Goal: Task Accomplishment & Management: Complete application form

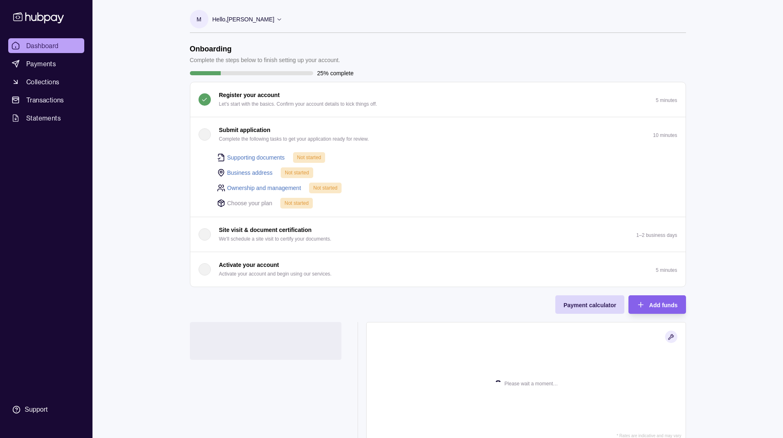
click at [387, 53] on header "Onboarding Complete the steps below to finish setting up your account." at bounding box center [438, 54] width 496 height 20
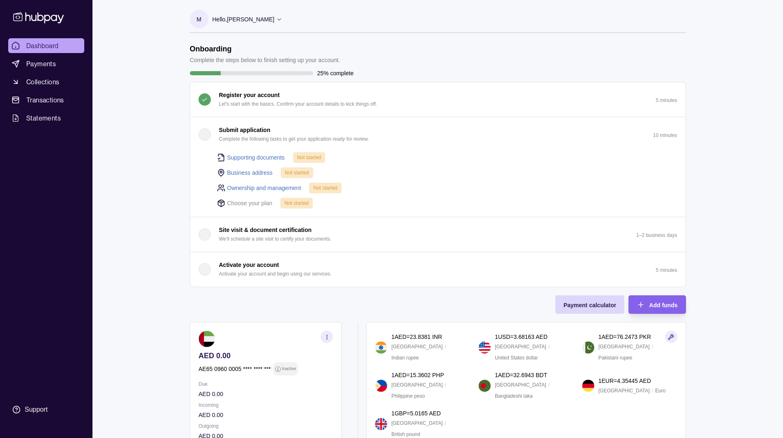
click at [168, 167] on div "Dashboard Payments Collections Transactions Statements Support M Hello, Muhamma…" at bounding box center [391, 278] width 783 height 556
click at [257, 60] on p "Complete the steps below to finish setting up your account." at bounding box center [265, 59] width 150 height 9
click at [306, 59] on p "Complete the steps below to finish setting up your account." at bounding box center [265, 59] width 150 height 9
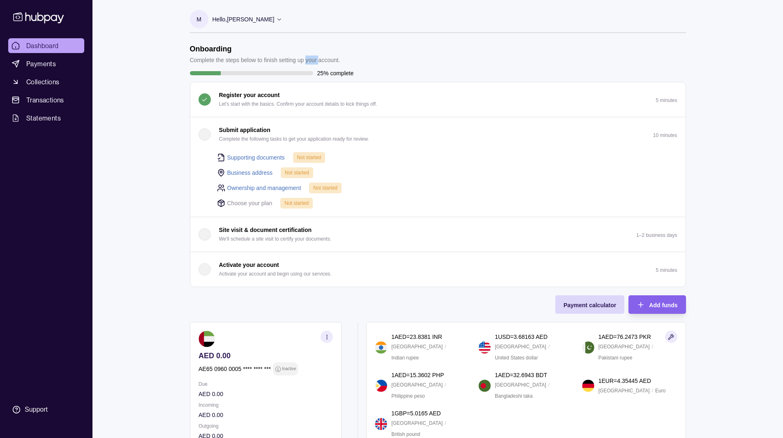
click at [306, 59] on p "Complete the steps below to finish setting up your account." at bounding box center [265, 59] width 150 height 9
click at [277, 54] on div "Onboarding Complete the steps below to finish setting up your account." at bounding box center [265, 54] width 150 height 20
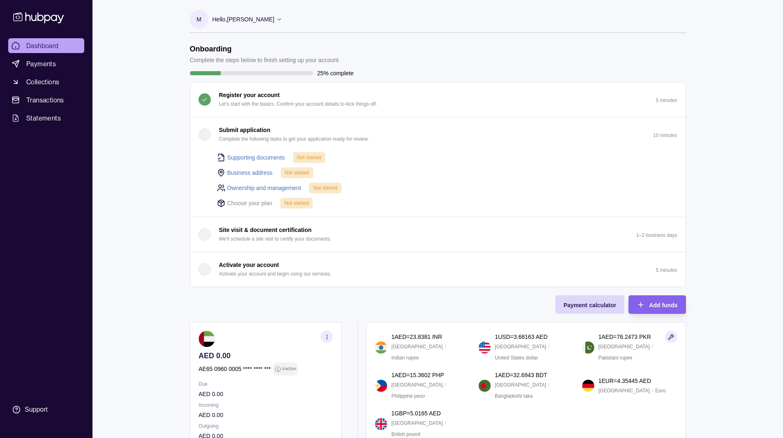
click at [259, 59] on p "Complete the steps below to finish setting up your account." at bounding box center [265, 59] width 150 height 9
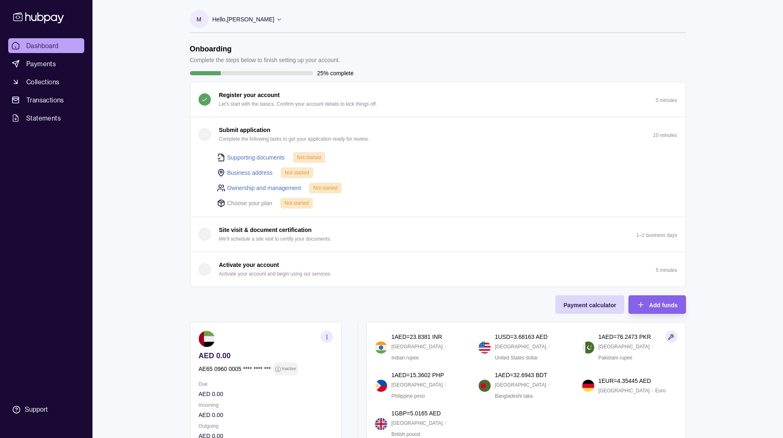
click at [259, 59] on p "Complete the steps below to finish setting up your account." at bounding box center [265, 59] width 150 height 9
click at [208, 64] on p "Complete the steps below to finish setting up your account." at bounding box center [265, 59] width 150 height 9
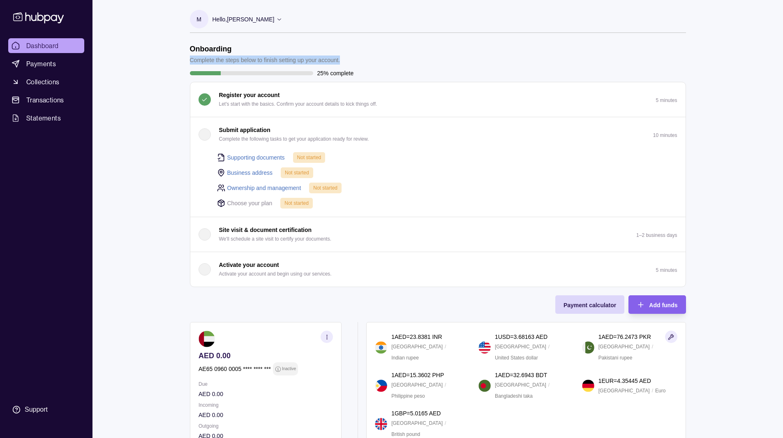
click at [208, 64] on p "Complete the steps below to finish setting up your account." at bounding box center [265, 59] width 150 height 9
click at [204, 48] on h1 "Onboarding" at bounding box center [265, 48] width 150 height 9
click at [201, 48] on h1 "Onboarding" at bounding box center [265, 48] width 150 height 9
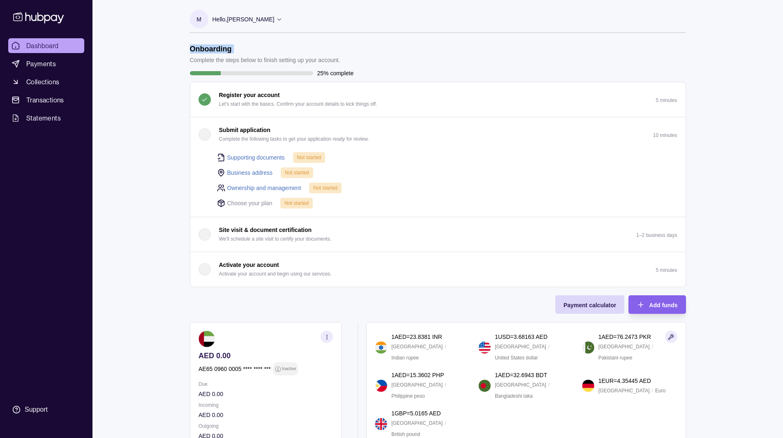
click at [201, 48] on h1 "Onboarding" at bounding box center [265, 48] width 150 height 9
click at [211, 51] on h1 "Onboarding" at bounding box center [265, 48] width 150 height 9
click at [210, 58] on p "Complete the steps below to finish setting up your account." at bounding box center [265, 59] width 150 height 9
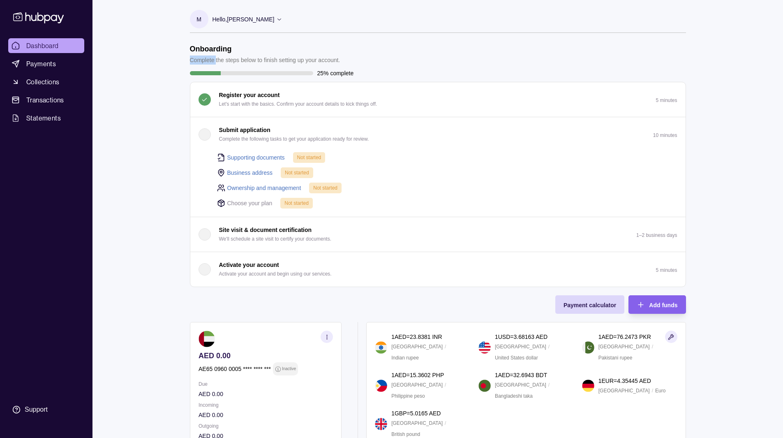
click at [210, 58] on p "Complete the steps below to finish setting up your account." at bounding box center [265, 59] width 150 height 9
click at [328, 74] on p "25% complete" at bounding box center [335, 73] width 37 height 9
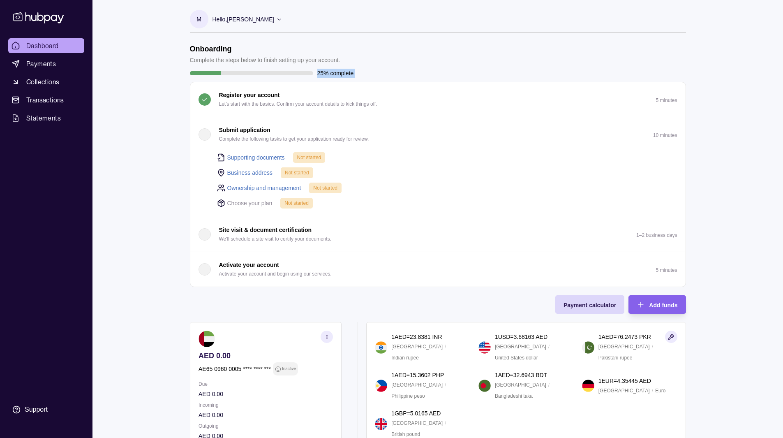
click at [323, 73] on p "25% complete" at bounding box center [335, 73] width 37 height 9
click at [290, 313] on div "Onboarding Complete the steps below to finish setting up your account. 25% comp…" at bounding box center [438, 246] width 496 height 404
click at [722, 337] on div "Dashboard Payments Collections Transactions Statements Support M Hello, Muhamma…" at bounding box center [391, 278] width 783 height 556
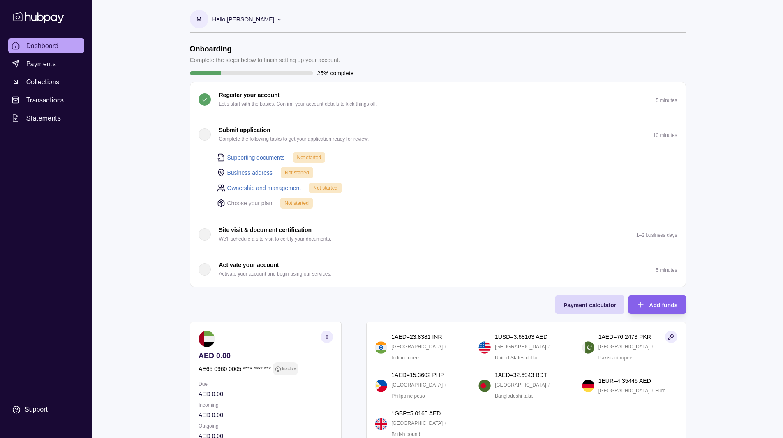
click at [333, 308] on div "Onboarding Complete the steps below to finish setting up your account. 25% comp…" at bounding box center [438, 246] width 496 height 404
click at [245, 157] on link "Supporting documents" at bounding box center [256, 157] width 58 height 9
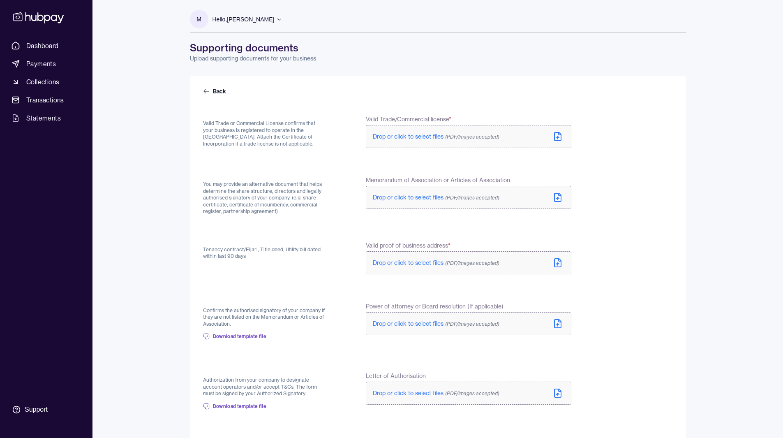
click at [208, 120] on p "Valid Trade or Commercial License confirms that your business is registered to …" at bounding box center [265, 133] width 124 height 27
click at [298, 125] on p "Valid Trade or Commercial License confirms that your business is registered to …" at bounding box center [265, 133] width 124 height 27
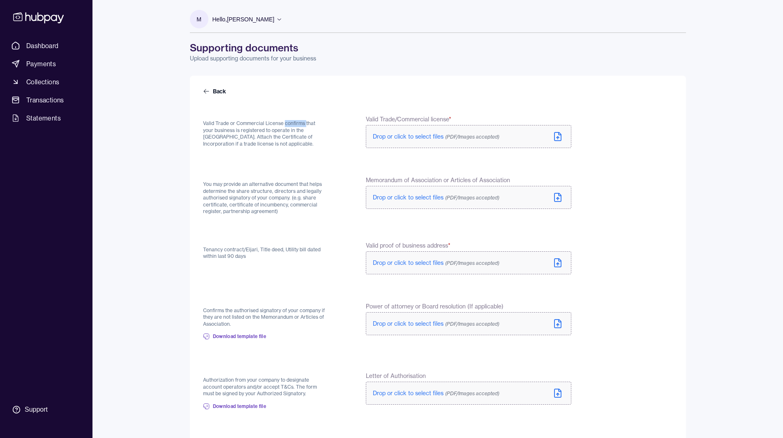
click at [298, 125] on p "Valid Trade or Commercial License confirms that your business is registered to …" at bounding box center [265, 133] width 124 height 27
click at [242, 132] on p "Valid Trade or Commercial License confirms that your business is registered to …" at bounding box center [265, 133] width 124 height 27
click at [315, 131] on p "Valid Trade or Commercial License confirms that your business is registered to …" at bounding box center [265, 133] width 124 height 27
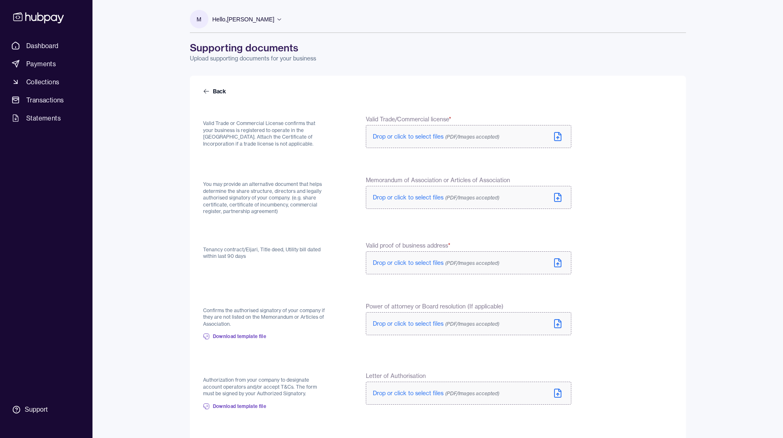
click at [556, 135] on icon at bounding box center [558, 137] width 10 height 10
click at [303, 133] on p "Valid Trade or Commercial License confirms that your business is registered to …" at bounding box center [265, 133] width 124 height 27
click at [267, 139] on p "Valid Trade or Commercial License confirms that your business is registered to …" at bounding box center [265, 133] width 124 height 27
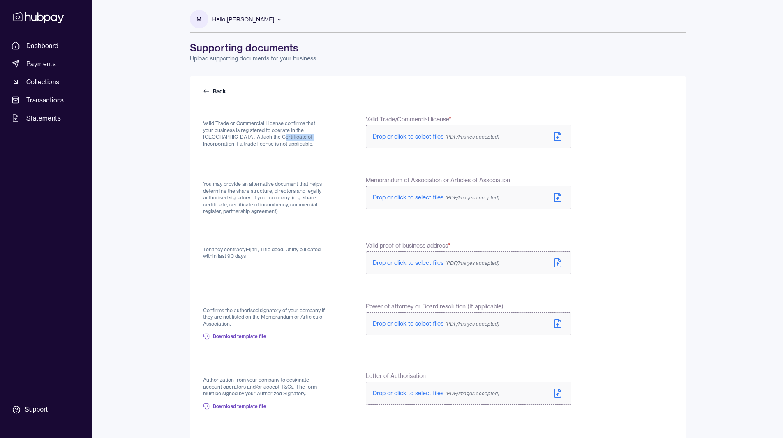
click at [267, 139] on p "Valid Trade or Commercial License confirms that your business is registered to …" at bounding box center [265, 133] width 124 height 27
click at [231, 127] on p "Valid Trade or Commercial License confirms that your business is registered to …" at bounding box center [265, 133] width 124 height 27
click at [285, 118] on div "Valid Trade or Commercial License confirms that your business is registered to …" at bounding box center [265, 132] width 124 height 35
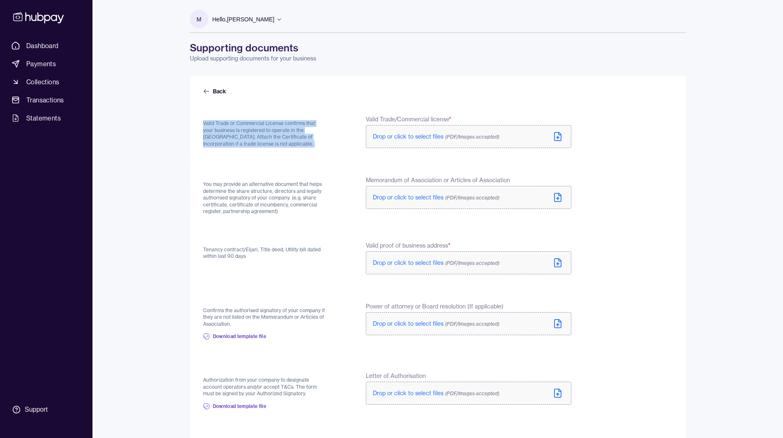
click at [285, 118] on div "Valid Trade or Commercial License confirms that your business is registered to …" at bounding box center [265, 132] width 124 height 35
click at [246, 129] on p "Valid Trade or Commercial License confirms that your business is registered to …" at bounding box center [265, 133] width 124 height 27
click at [230, 139] on p "Valid Trade or Commercial License confirms that your business is registered to …" at bounding box center [265, 133] width 124 height 27
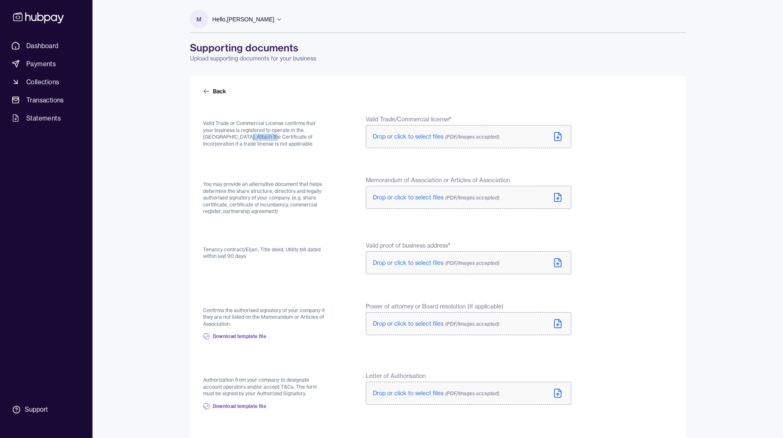
click at [230, 139] on p "Valid Trade or Commercial License confirms that your business is registered to …" at bounding box center [265, 133] width 124 height 27
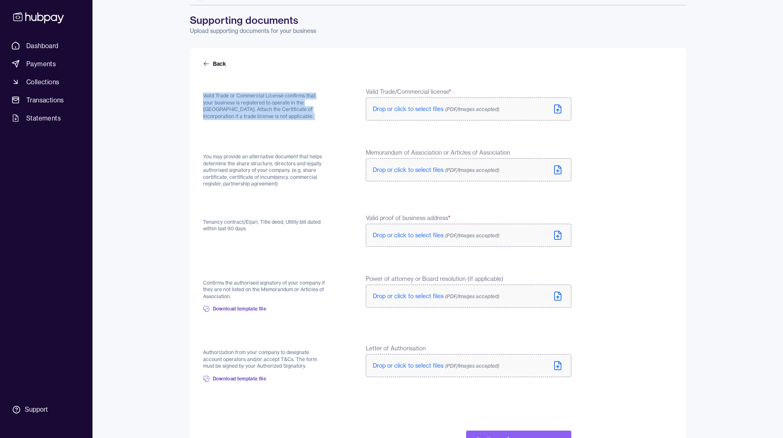
scroll to position [28, 0]
click at [560, 105] on icon at bounding box center [558, 109] width 10 height 10
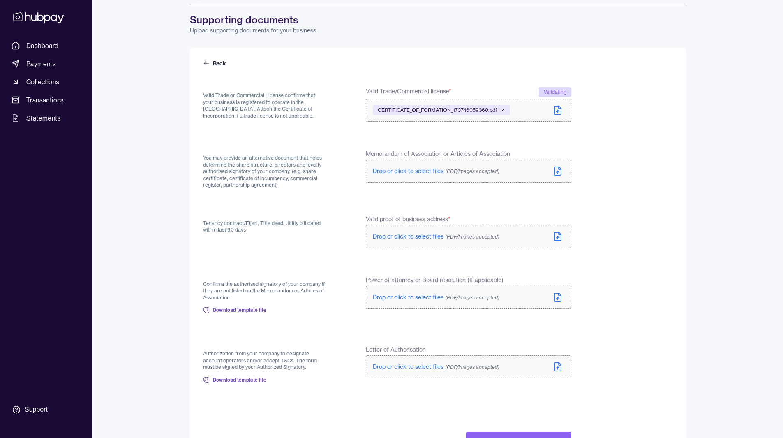
click at [215, 157] on p "You may provide an alternative document that helps determine the share structur…" at bounding box center [265, 172] width 124 height 34
click at [258, 158] on p "You may provide an alternative document that helps determine the share structur…" at bounding box center [265, 172] width 124 height 34
click at [281, 159] on p "You may provide an alternative document that helps determine the share structur…" at bounding box center [265, 172] width 124 height 34
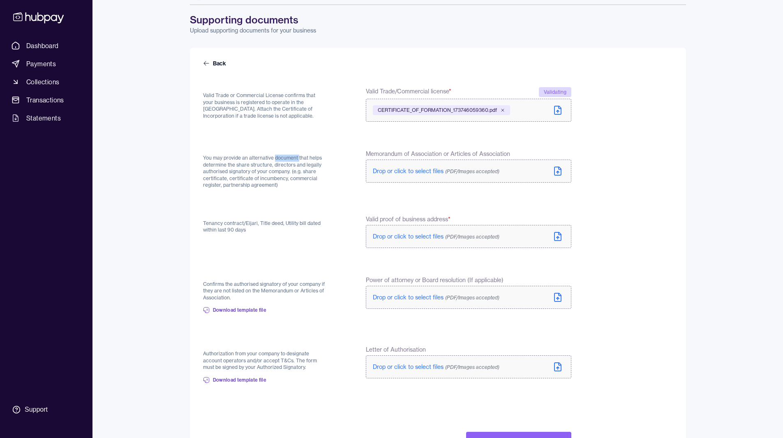
click at [281, 159] on p "You may provide an alternative document that helps determine the share structur…" at bounding box center [265, 172] width 124 height 34
click at [261, 163] on p "You may provide an alternative document that helps determine the share structur…" at bounding box center [265, 172] width 124 height 34
click at [278, 164] on p "You may provide an alternative document that helps determine the share structur…" at bounding box center [265, 172] width 124 height 34
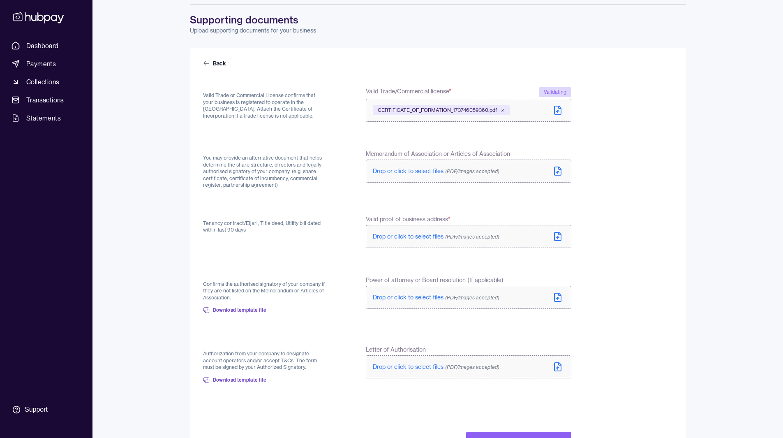
click at [315, 165] on p "You may provide an alternative document that helps determine the share structur…" at bounding box center [265, 172] width 124 height 34
click at [216, 171] on p "You may provide an alternative document that helps determine the share structur…" at bounding box center [265, 172] width 124 height 34
click at [278, 172] on p "You may provide an alternative document that helps determine the share structur…" at bounding box center [265, 172] width 124 height 34
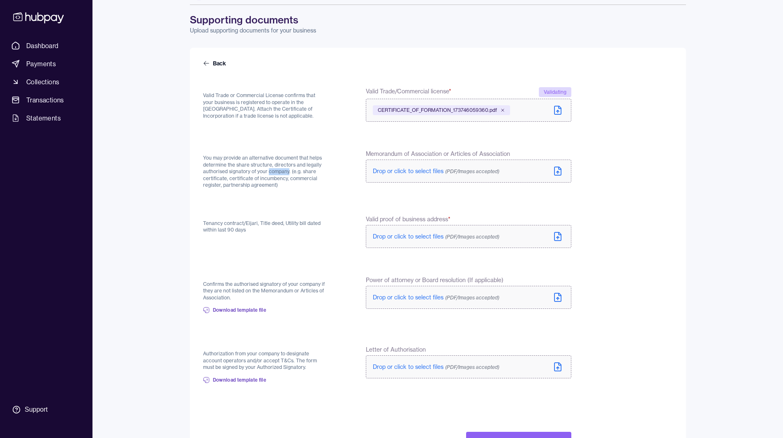
click at [278, 172] on p "You may provide an alternative document that helps determine the share structur…" at bounding box center [265, 172] width 124 height 34
click at [311, 171] on p "You may provide an alternative document that helps determine the share structur…" at bounding box center [265, 172] width 124 height 34
click at [239, 182] on p "You may provide an alternative document that helps determine the share structur…" at bounding box center [265, 172] width 124 height 34
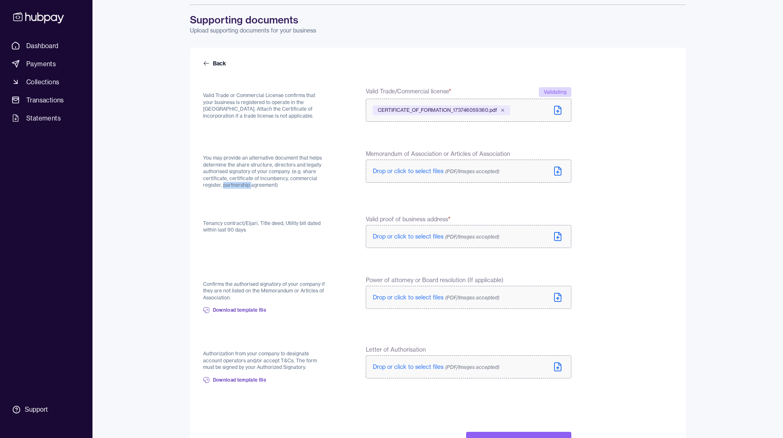
click at [239, 182] on p "You may provide an alternative document that helps determine the share structur…" at bounding box center [265, 172] width 124 height 34
click at [271, 180] on p "You may provide an alternative document that helps determine the share structur…" at bounding box center [265, 172] width 124 height 34
click at [207, 227] on p "Tenancy contract/Eijari, Title deed, Utility bill dated within last 90 days" at bounding box center [265, 227] width 124 height 14
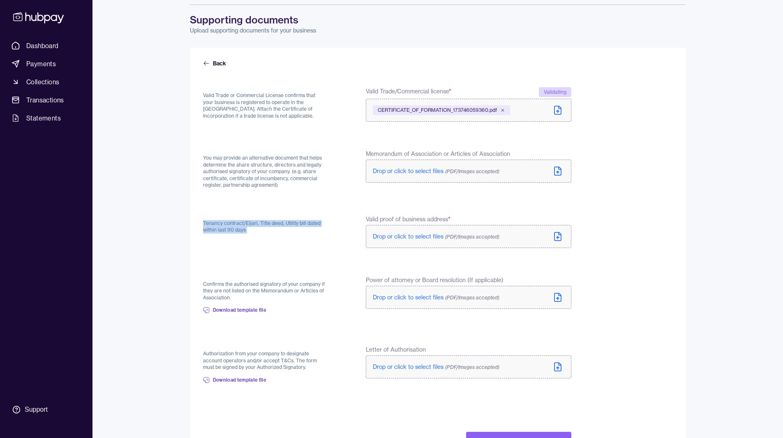
click at [207, 227] on p "Tenancy contract/Eijari, Title deed, Utility bill dated within last 90 days" at bounding box center [265, 227] width 124 height 14
click at [231, 221] on p "Tenancy contract/Eijari, Title deed, Utility bill dated within last 90 days" at bounding box center [265, 227] width 124 height 14
click at [560, 237] on icon at bounding box center [558, 236] width 10 height 10
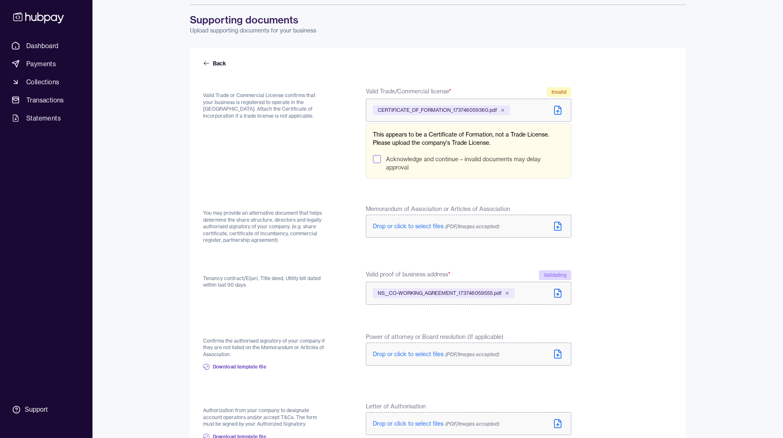
click at [376, 158] on button "Acknowledge and continue – invalid documents may delay approval" at bounding box center [377, 159] width 8 height 8
click at [378, 159] on button "Acknowledge and continue – invalid documents may delay approval" at bounding box center [377, 159] width 8 height 8
click at [556, 112] on icon at bounding box center [558, 110] width 10 height 10
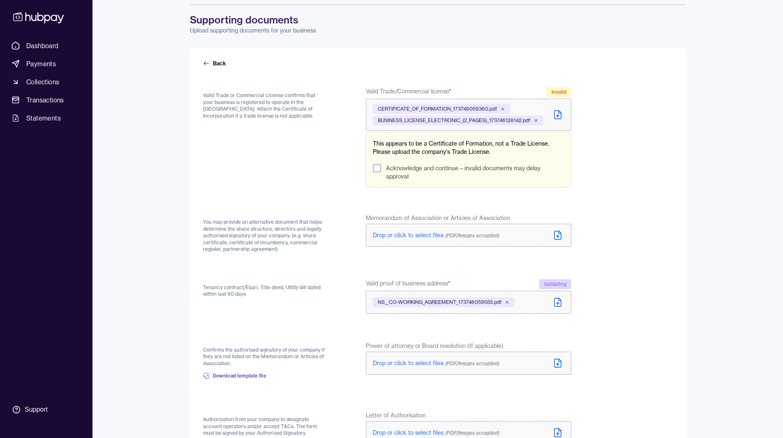
click at [331, 279] on div "Tenancy contract/Eijari, Title deed, Utility bill dated within last 90 days Val…" at bounding box center [387, 297] width 368 height 36
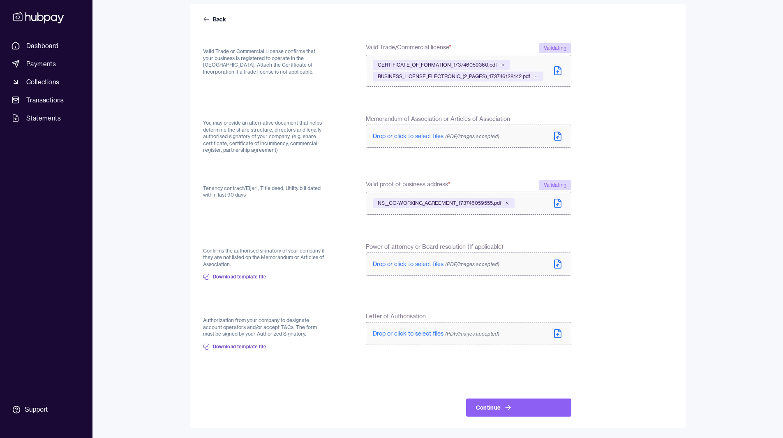
scroll to position [72, 0]
click at [503, 64] on icon at bounding box center [502, 64] width 5 height 5
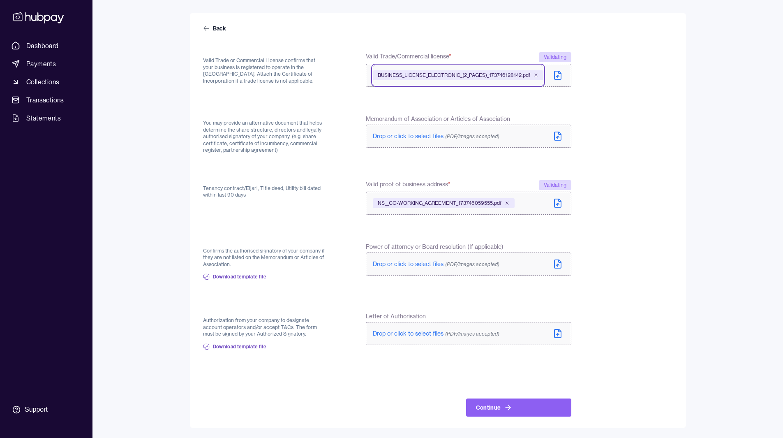
scroll to position [61, 0]
click at [322, 155] on p "You may provide an alternative document that helps determine the share structur…" at bounding box center [265, 138] width 124 height 34
click at [587, 153] on form "Back Valid Trade or Commercial License confirms that your business is registere…" at bounding box center [438, 221] width 470 height 390
click at [224, 252] on p "Confirms the authorised signatory of your company if they are not listed on the…" at bounding box center [265, 257] width 124 height 21
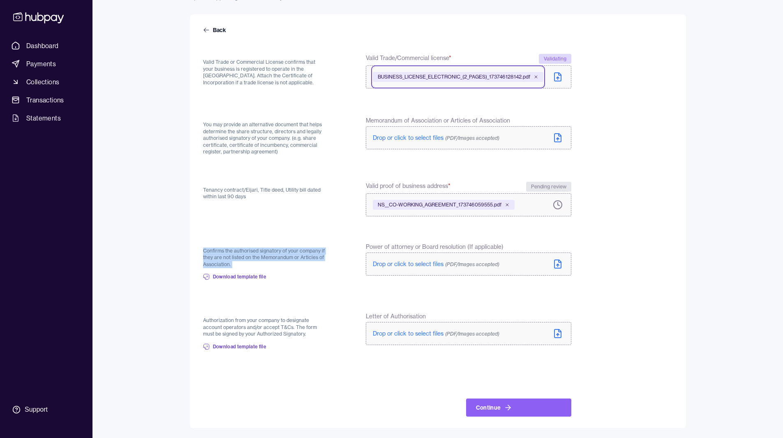
click at [224, 252] on p "Confirms the authorised signatory of your company if they are not listed on the…" at bounding box center [265, 257] width 124 height 21
click at [209, 255] on p "Confirms the authorised signatory of your company if they are not listed on the…" at bounding box center [265, 257] width 124 height 21
click at [272, 251] on p "Confirms the authorised signatory of your company if they are not listed on the…" at bounding box center [265, 257] width 124 height 21
click at [247, 250] on p "Confirms the authorised signatory of your company if they are not listed on the…" at bounding box center [265, 257] width 124 height 21
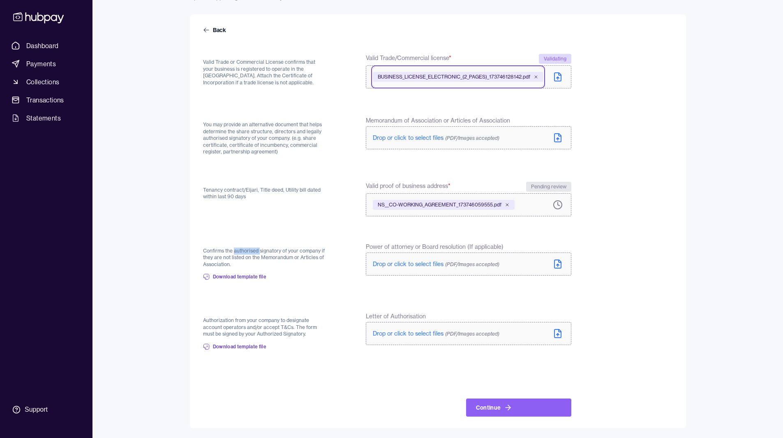
click at [247, 250] on p "Confirms the authorised signatory of your company if they are not listed on the…" at bounding box center [265, 257] width 124 height 21
click at [268, 238] on form "Back Valid Trade or Commercial License confirms that your business is registere…" at bounding box center [438, 221] width 470 height 390
click at [217, 319] on p "Authorization from your company to designate account operators and/or accept T&…" at bounding box center [265, 327] width 124 height 21
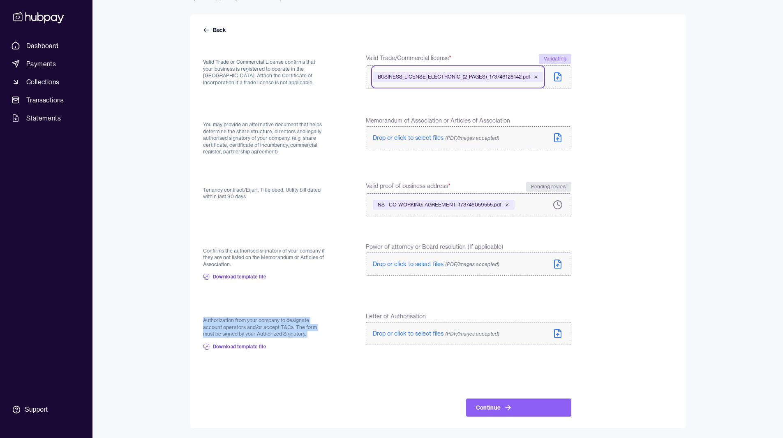
click at [303, 323] on p "Authorization from your company to designate account operators and/or accept T&…" at bounding box center [265, 327] width 124 height 21
click at [215, 325] on p "Authorization from your company to designate account operators and/or accept T&…" at bounding box center [265, 327] width 124 height 21
click at [238, 328] on p "Authorization from your company to designate account operators and/or accept T&…" at bounding box center [265, 327] width 124 height 21
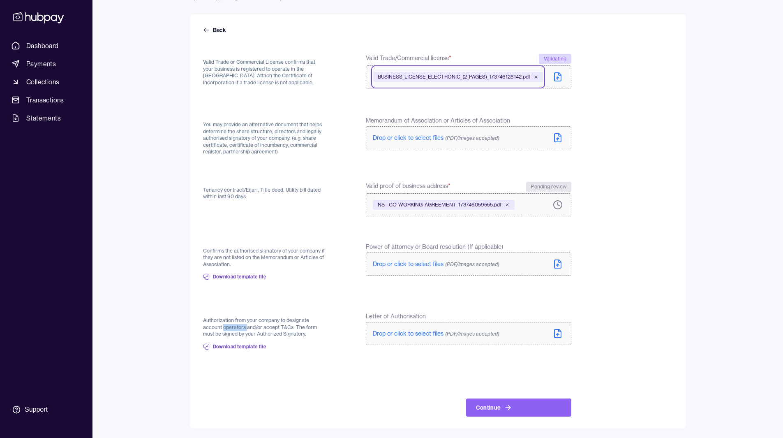
click at [238, 328] on p "Authorization from your company to designate account operators and/or accept T&…" at bounding box center [265, 327] width 124 height 21
click at [275, 328] on p "Authorization from your company to designate account operators and/or accept T&…" at bounding box center [265, 327] width 124 height 21
drag, startPoint x: 275, startPoint y: 328, endPoint x: 303, endPoint y: 328, distance: 28.4
click at [303, 328] on p "Authorization from your company to designate account operators and/or accept T&…" at bounding box center [265, 327] width 124 height 21
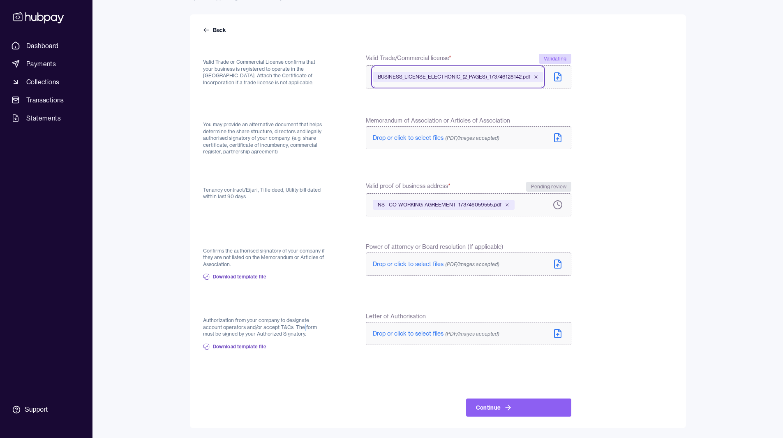
click at [303, 328] on p "Authorization from your company to designate account operators and/or accept T&…" at bounding box center [265, 327] width 124 height 21
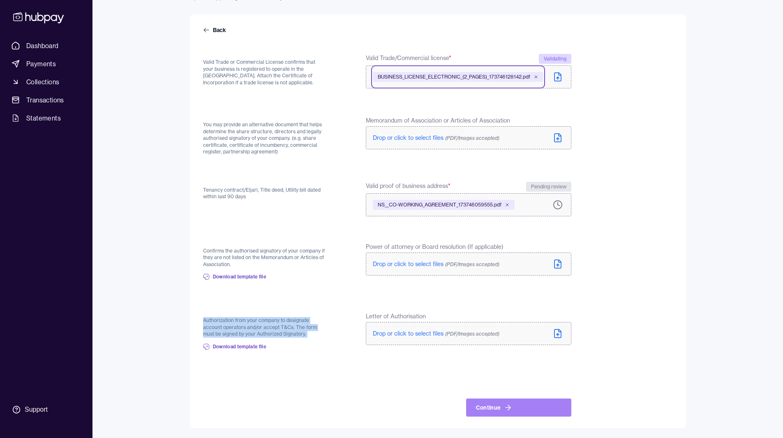
click at [508, 404] on icon at bounding box center [508, 407] width 8 height 8
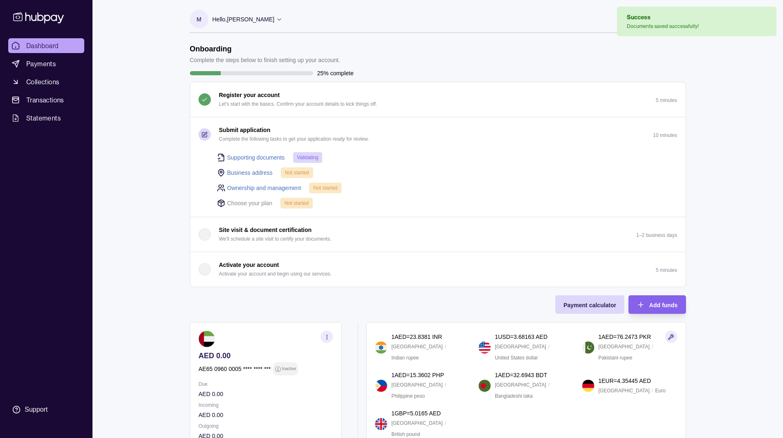
click at [251, 175] on link "Business address" at bounding box center [250, 172] width 46 height 9
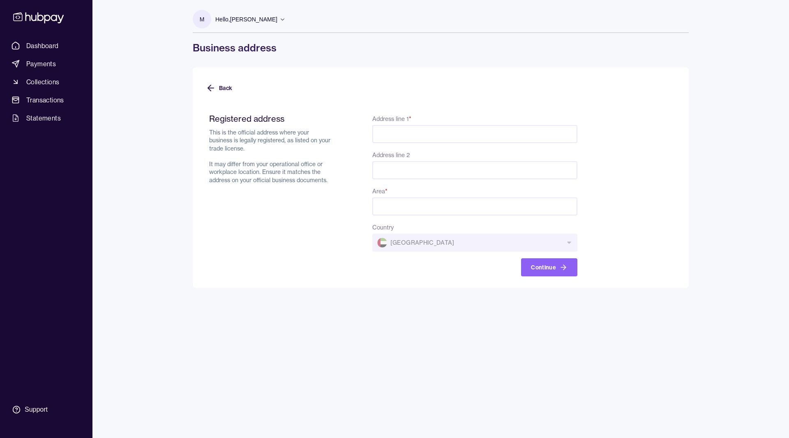
click at [406, 131] on input "Address line 1 *" at bounding box center [474, 134] width 205 height 18
paste input "**********"
type input "**********"
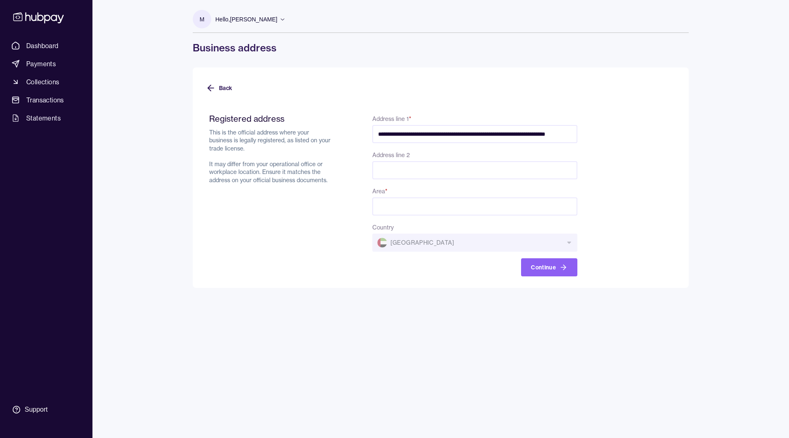
scroll to position [0, 0]
click at [398, 211] on input "Area *" at bounding box center [474, 206] width 205 height 18
type input "*******"
click at [529, 132] on input "**********" at bounding box center [474, 134] width 205 height 18
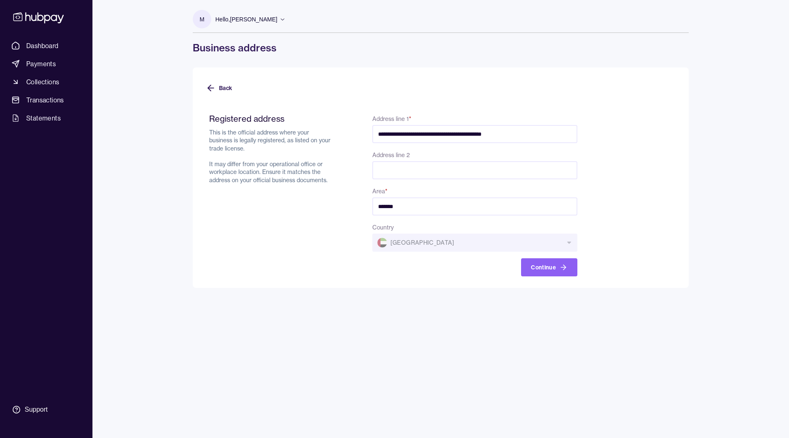
type input "**********"
click at [558, 269] on button "Continue" at bounding box center [549, 267] width 56 height 18
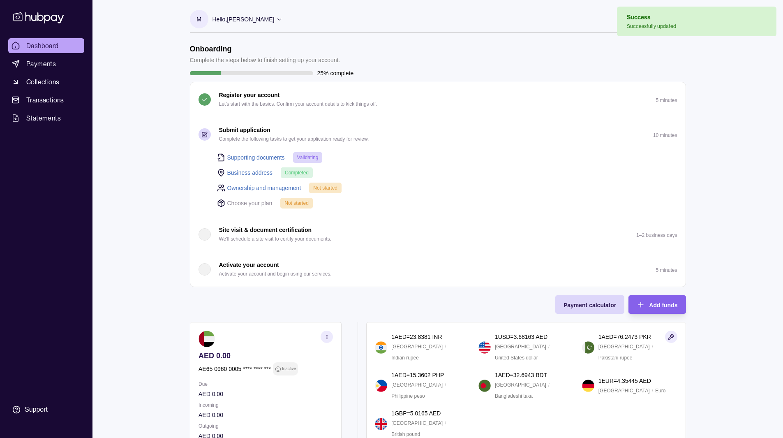
click at [259, 191] on link "Ownership and management" at bounding box center [264, 187] width 74 height 9
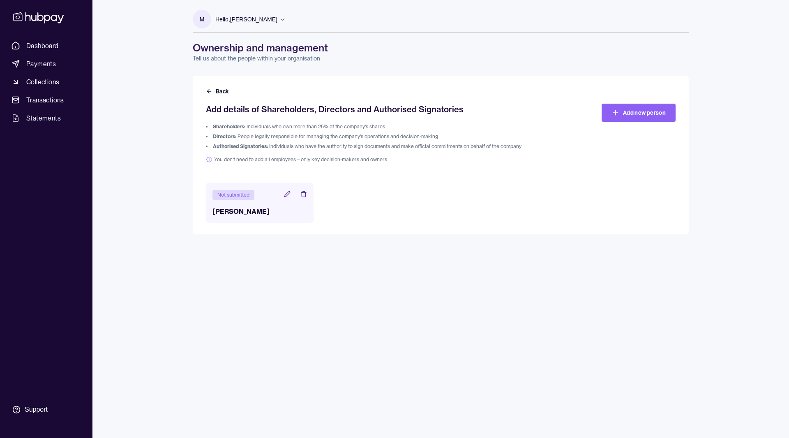
click at [235, 122] on div "Add details of Shareholders, Directors and Authorised Signatories Shareholders:…" at bounding box center [382, 133] width 352 height 59
click at [257, 132] on ol "Shareholders: Individuals who own more than 25% of the company's shares Directo…" at bounding box center [382, 136] width 352 height 26
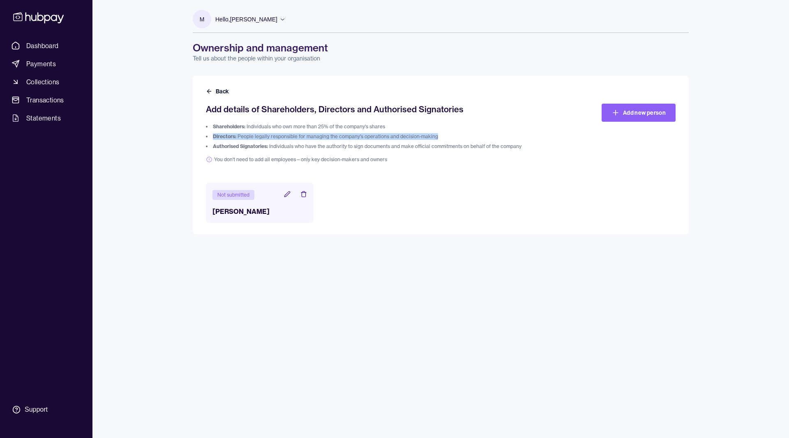
click at [257, 132] on ol "Shareholders: Individuals who own more than 25% of the company's shares Directo…" at bounding box center [382, 136] width 352 height 26
click at [243, 141] on ol "Shareholders: Individuals who own more than 25% of the company's shares Directo…" at bounding box center [382, 136] width 352 height 26
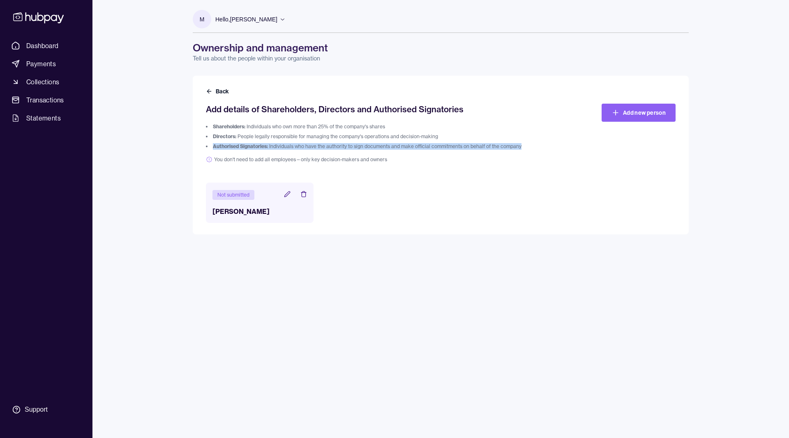
click at [243, 141] on ol "Shareholders: Individuals who own more than 25% of the company's shares Directo…" at bounding box center [382, 136] width 352 height 26
click at [275, 143] on ol "Shareholders: Individuals who own more than 25% of the company's shares Directo…" at bounding box center [382, 136] width 352 height 26
click at [220, 94] on button "Back" at bounding box center [218, 91] width 25 height 8
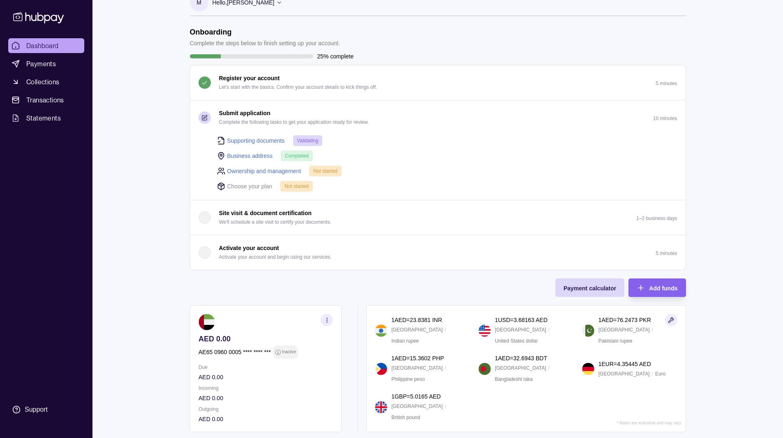
scroll to position [118, 0]
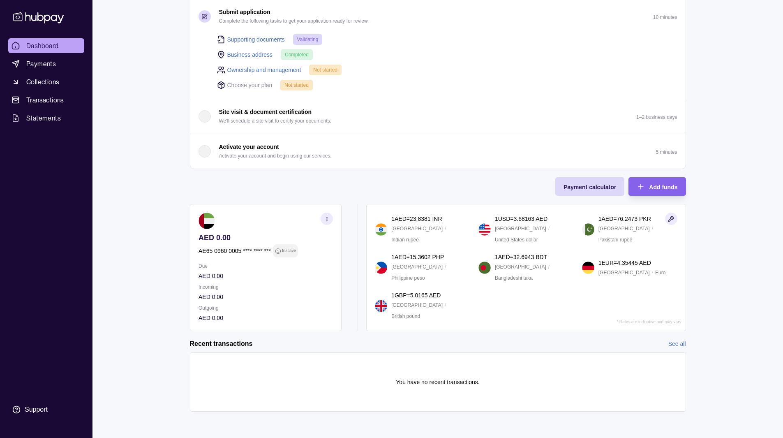
click at [360, 240] on section "AED 0.00 AE65 0960 0005 **** **** *** Inactive Due AED 0.00 Incoming AED 0.00 O…" at bounding box center [438, 267] width 496 height 127
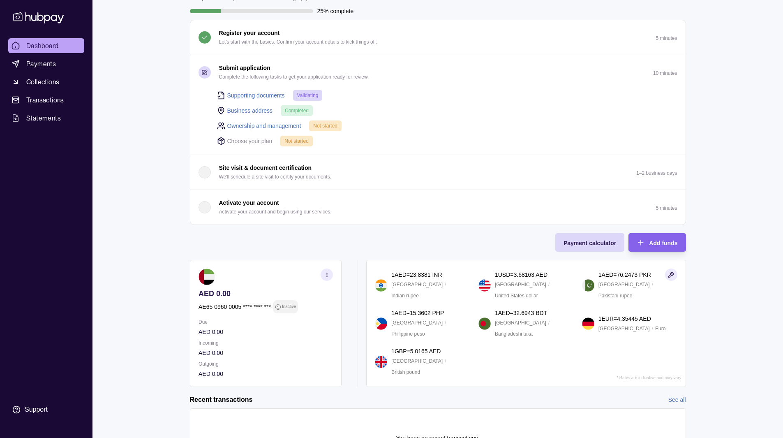
scroll to position [118, 0]
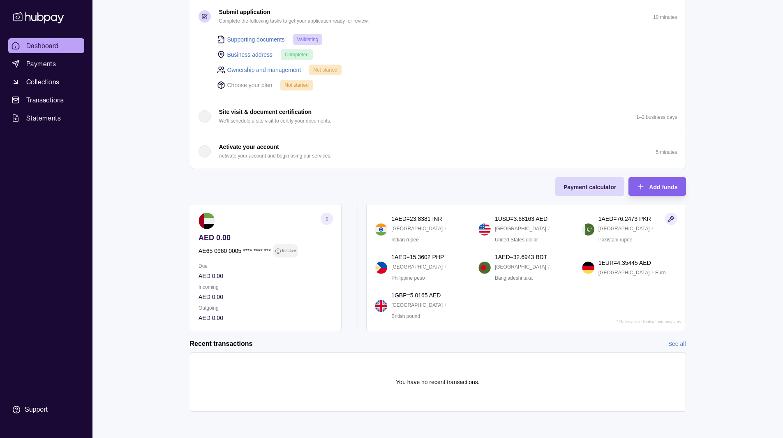
click at [204, 155] on div "button" at bounding box center [204, 151] width 12 height 12
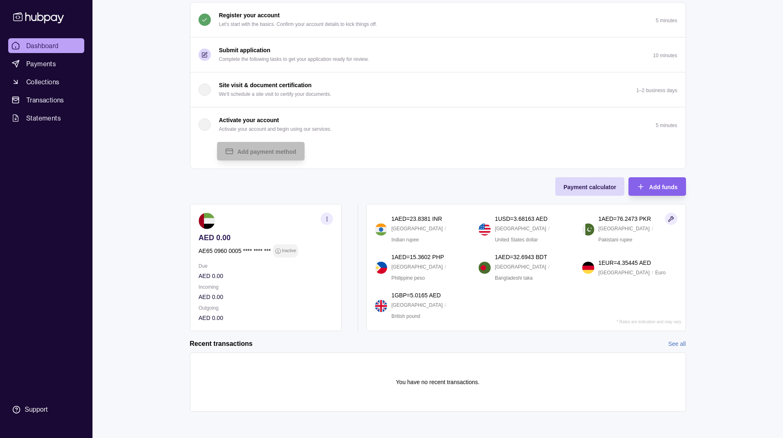
scroll to position [80, 0]
click at [208, 125] on div "button" at bounding box center [204, 124] width 12 height 12
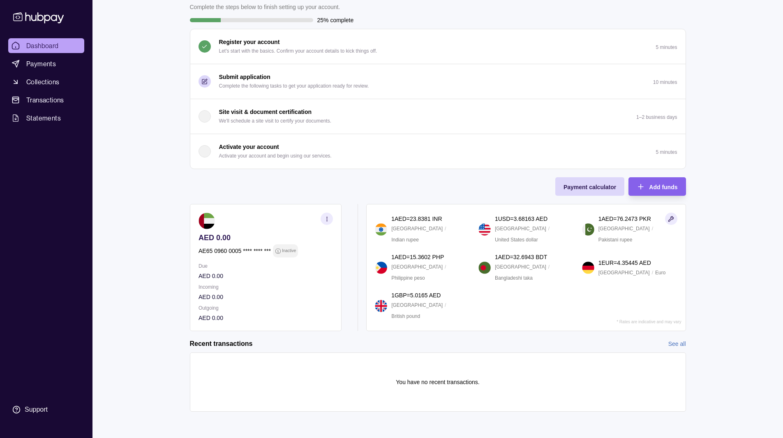
scroll to position [0, 0]
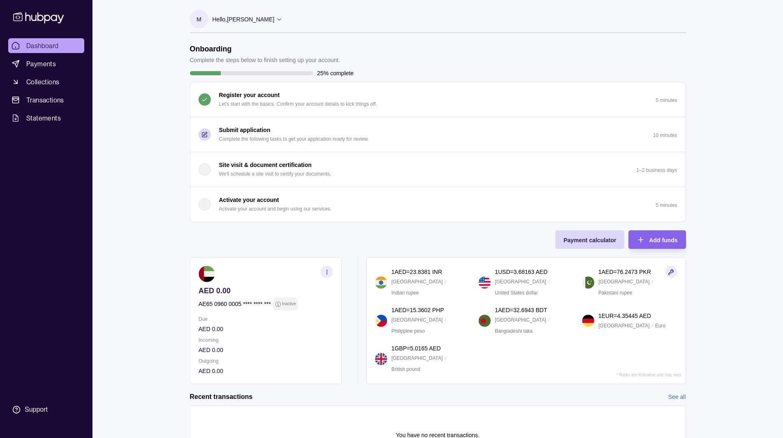
click at [282, 20] on icon at bounding box center [279, 19] width 6 height 6
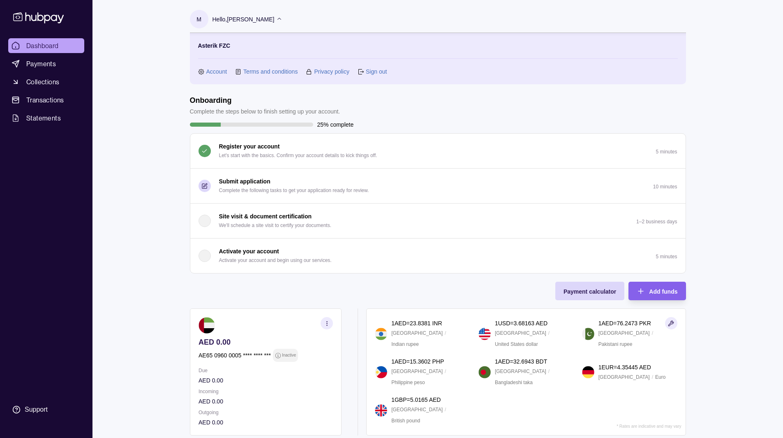
click at [211, 73] on link "Account" at bounding box center [216, 71] width 21 height 9
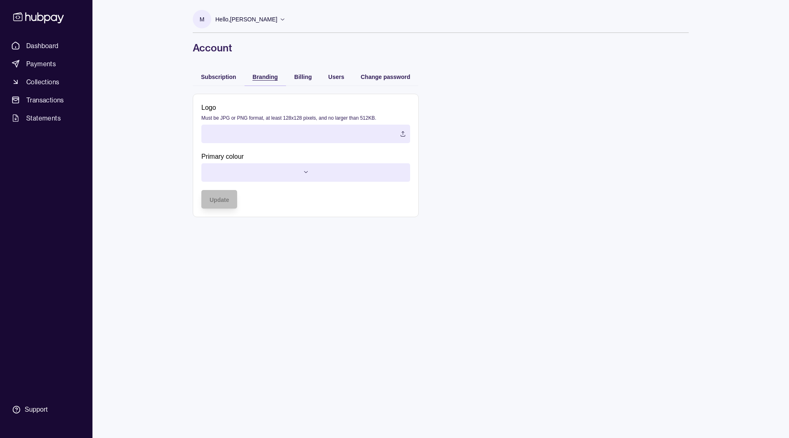
click at [265, 81] on div "Branding" at bounding box center [265, 77] width 25 height 10
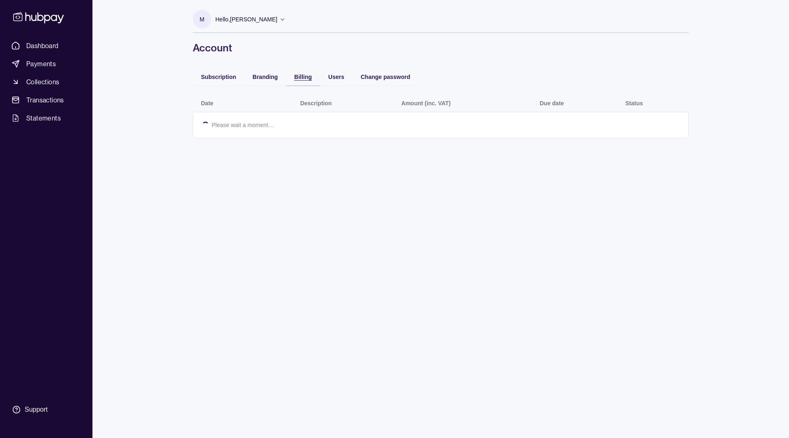
click at [304, 75] on span "Billing" at bounding box center [303, 77] width 18 height 7
click at [341, 76] on span "Users" at bounding box center [336, 77] width 16 height 7
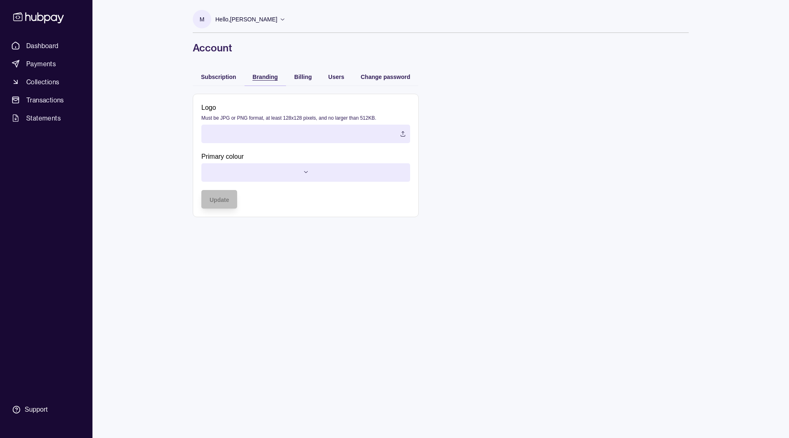
click at [266, 76] on span "Branding" at bounding box center [265, 77] width 25 height 7
drag, startPoint x: 212, startPoint y: 86, endPoint x: 211, endPoint y: 78, distance: 8.7
click at [211, 78] on div "Subscription Branding Billing Users Change password Logo Must be JPG or PNG for…" at bounding box center [441, 146] width 496 height 158
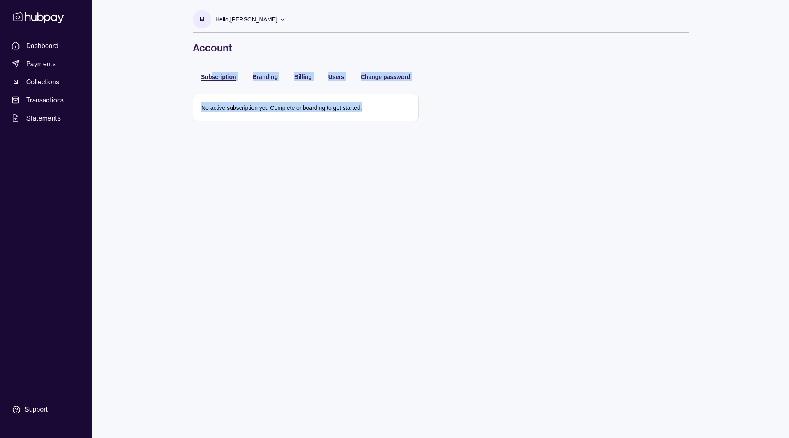
click at [211, 78] on span "Subscription" at bounding box center [218, 77] width 35 height 7
click at [55, 48] on span "Dashboard" at bounding box center [42, 46] width 32 height 10
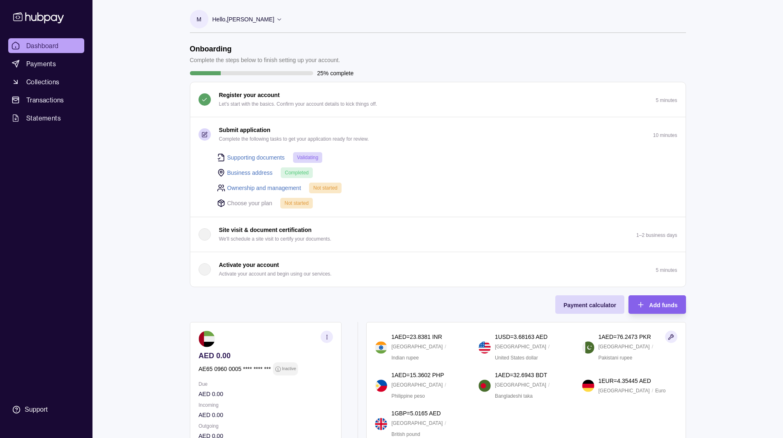
click at [116, 74] on div "Dashboard Payments Collections Transactions Statements Support M Hello, [PERSON…" at bounding box center [391, 278] width 783 height 556
click at [390, 288] on div "Onboarding Complete the steps below to finish setting up your account. 25% comp…" at bounding box center [438, 246] width 496 height 404
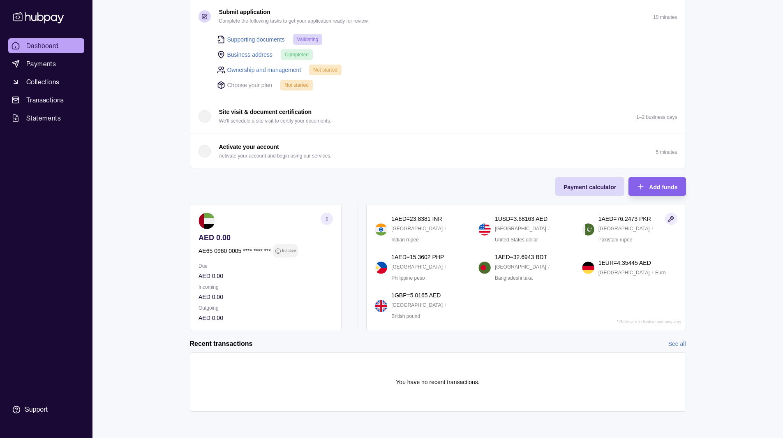
click at [402, 223] on p "1 AED = 23.8381 INR" at bounding box center [416, 218] width 51 height 9
click at [397, 233] on p "[GEOGRAPHIC_DATA]" at bounding box center [416, 228] width 51 height 9
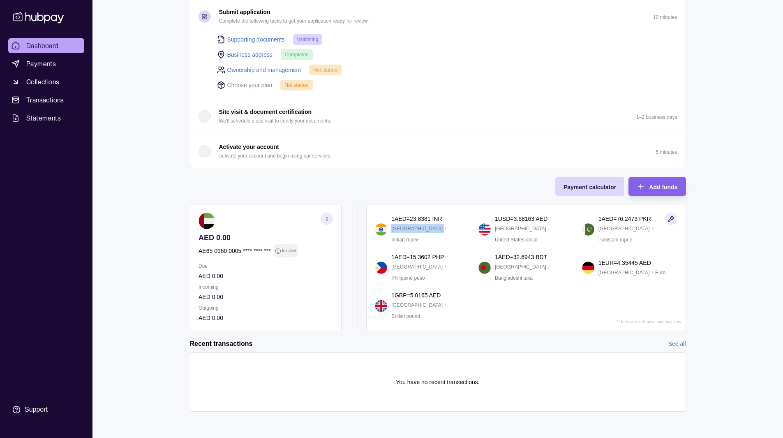
click at [397, 233] on p "[GEOGRAPHIC_DATA]" at bounding box center [416, 228] width 51 height 9
click at [355, 198] on div "Onboarding Complete the steps below to finish setting up your account. 25% comp…" at bounding box center [438, 128] width 496 height 404
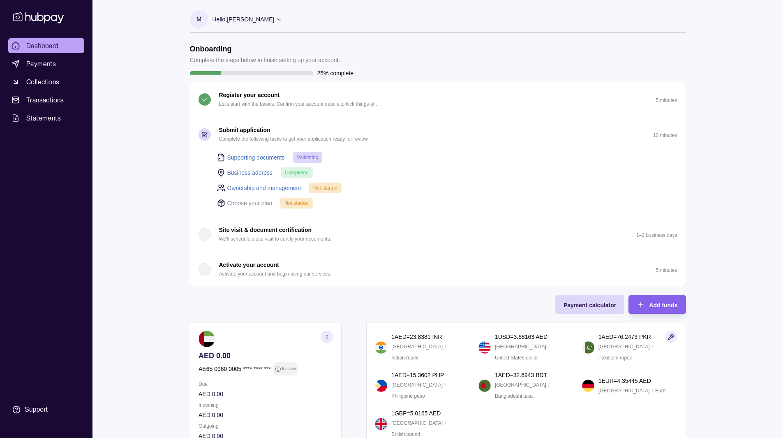
click at [238, 205] on p "Choose your plan" at bounding box center [249, 202] width 45 height 9
click at [325, 190] on span "Not started" at bounding box center [325, 188] width 24 height 6
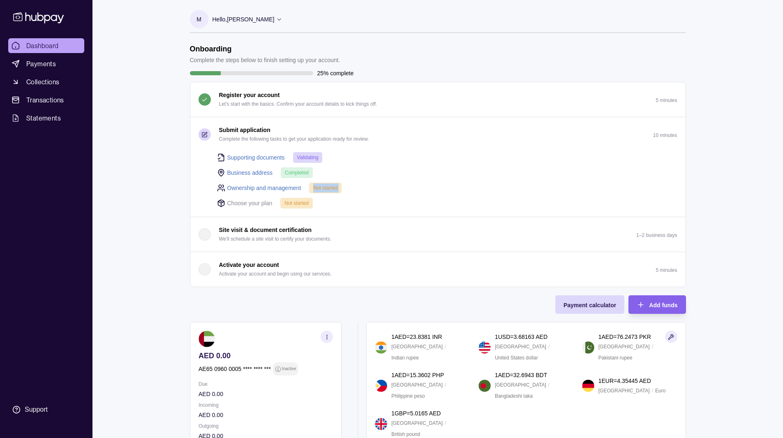
click at [325, 190] on span "Not started" at bounding box center [325, 188] width 24 height 6
click at [302, 200] on p "Not started" at bounding box center [296, 202] width 24 height 9
click at [364, 168] on div "Business address Completed" at bounding box center [447, 172] width 460 height 11
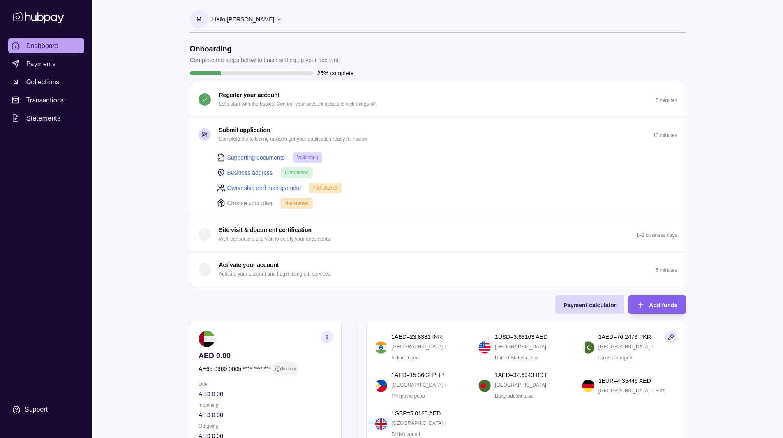
click at [401, 268] on button "Activate your account Activate your account and begin using our services. 5 min…" at bounding box center [437, 269] width 495 height 35
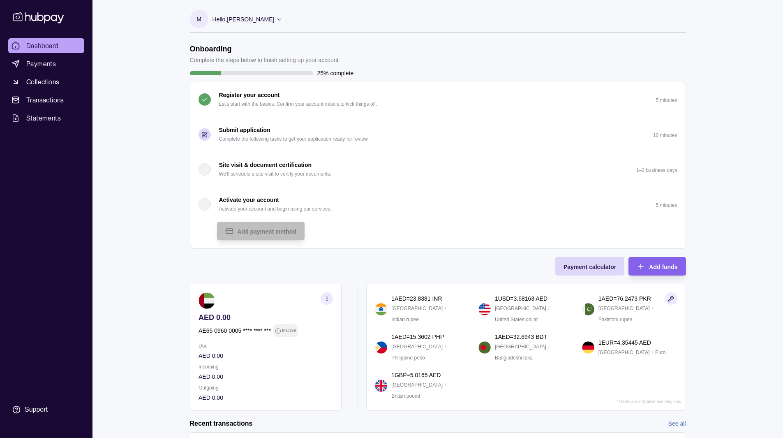
click at [424, 270] on div "Onboarding Complete the steps below to finish setting up your account. 25% comp…" at bounding box center [438, 227] width 496 height 366
click at [119, 107] on div "Dashboard Payments Collections Transactions Statements Support M Hello, [PERSON…" at bounding box center [391, 258] width 783 height 517
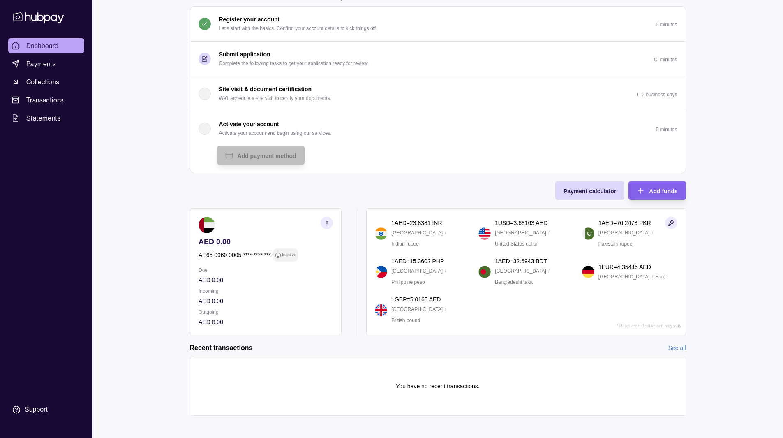
scroll to position [80, 0]
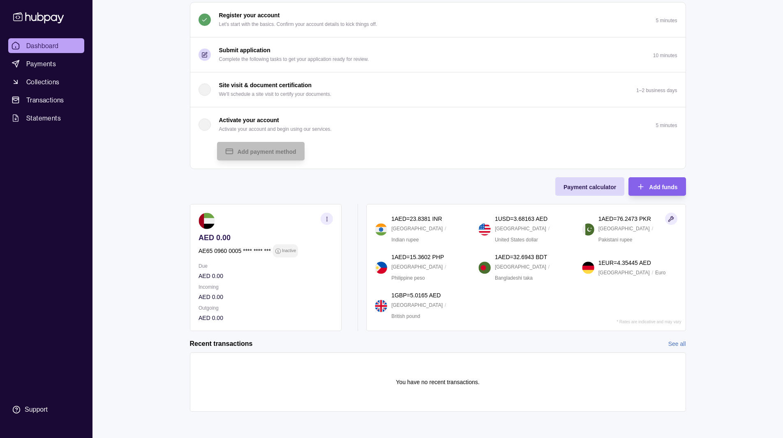
click at [284, 252] on p "Inactive" at bounding box center [289, 250] width 14 height 9
click at [358, 191] on div "Onboarding Complete the steps below to finish setting up your account. 25% comp…" at bounding box center [438, 148] width 496 height 366
click at [358, 198] on div "Onboarding Complete the steps below to finish setting up your account. 25% comp…" at bounding box center [438, 148] width 496 height 366
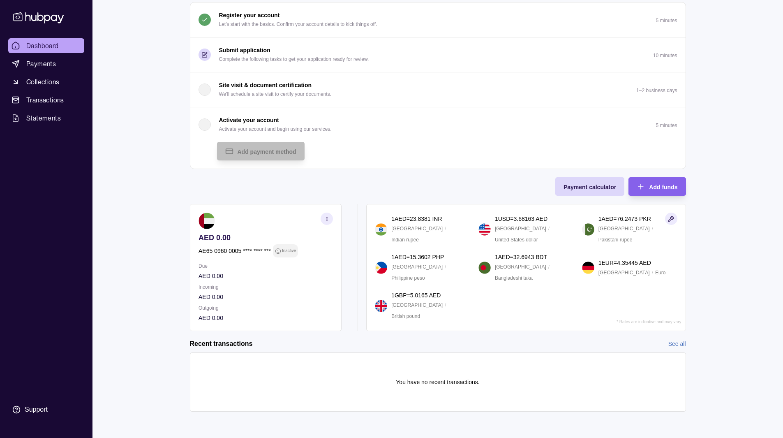
click at [364, 171] on div "Onboarding Complete the steps below to finish setting up your account. 25% comp…" at bounding box center [438, 148] width 496 height 366
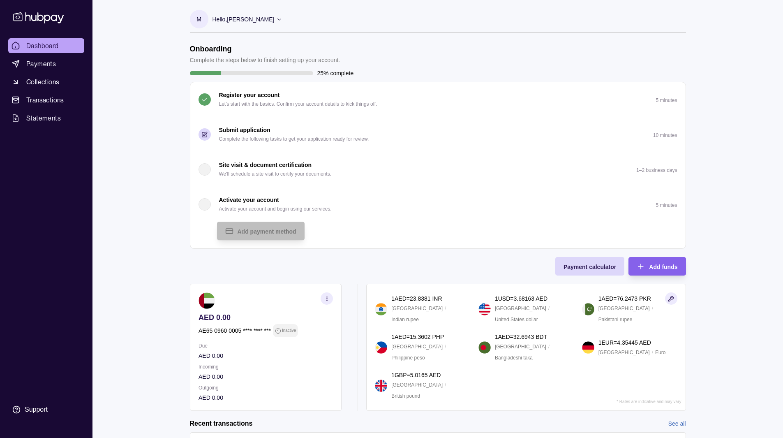
click at [403, 76] on div "25% complete" at bounding box center [438, 73] width 496 height 9
click at [248, 54] on div "Onboarding Complete the steps below to finish setting up your account." at bounding box center [265, 54] width 150 height 20
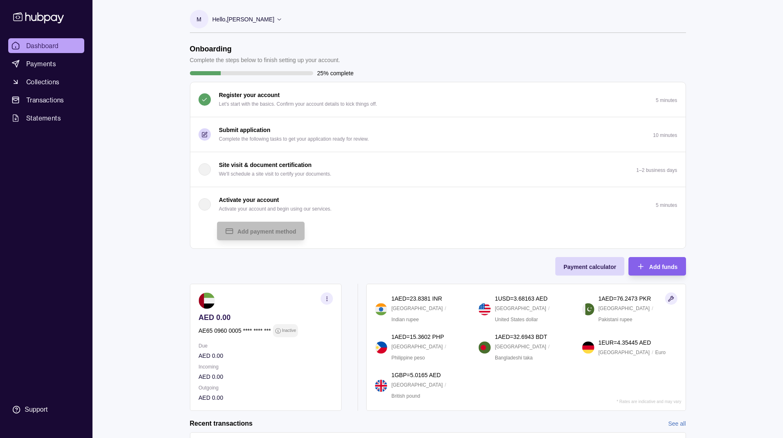
click at [248, 54] on div "Onboarding Complete the steps below to finish setting up your account." at bounding box center [265, 54] width 150 height 20
click at [186, 53] on section "Onboarding Complete the steps below to finish setting up your account. 25% comp…" at bounding box center [437, 275] width 529 height 463
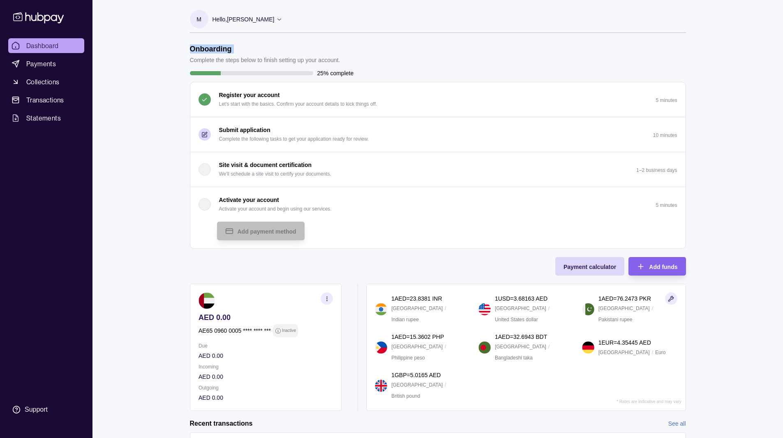
click at [186, 53] on section "Onboarding Complete the steps below to finish setting up your account. 25% comp…" at bounding box center [437, 275] width 529 height 463
click at [197, 61] on p "Complete the steps below to finish setting up your account." at bounding box center [265, 59] width 150 height 9
click at [429, 76] on div "25% complete" at bounding box center [438, 73] width 496 height 9
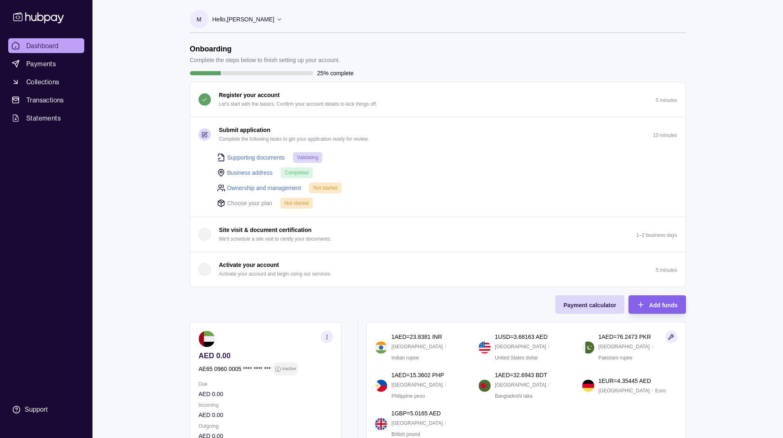
click at [246, 370] on p "AE65 0960 0005 **** **** ***" at bounding box center [234, 368] width 72 height 9
click at [280, 368] on icon at bounding box center [278, 369] width 6 height 6
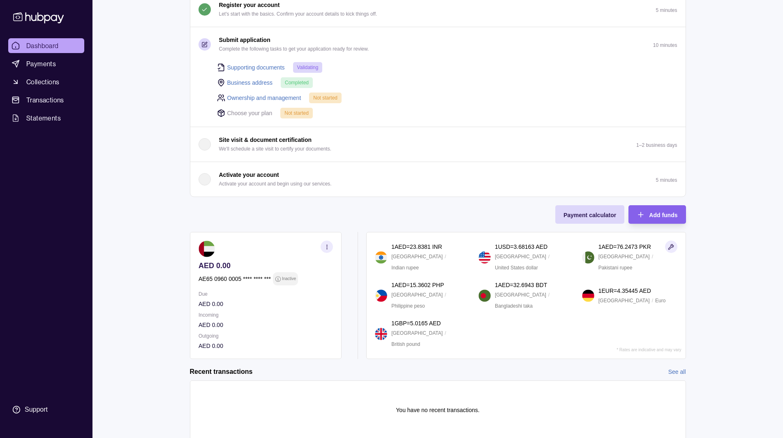
scroll to position [90, 0]
click at [329, 245] on icon "button" at bounding box center [326, 246] width 6 height 6
click at [237, 268] on link "View account details" at bounding box center [239, 266] width 52 height 9
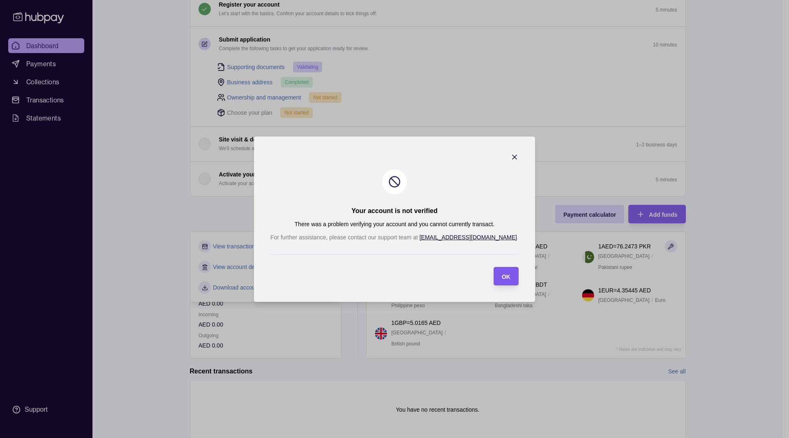
click at [502, 280] on div "OK" at bounding box center [506, 276] width 9 height 10
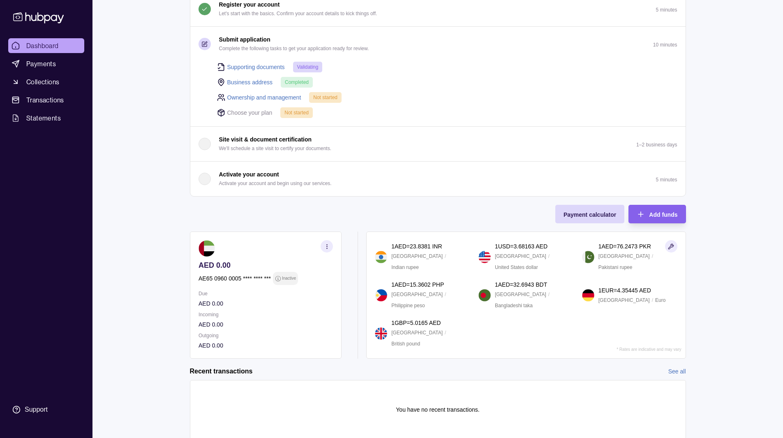
click at [330, 244] on icon "button" at bounding box center [326, 246] width 6 height 6
click at [237, 246] on link "View transactions" at bounding box center [235, 246] width 45 height 9
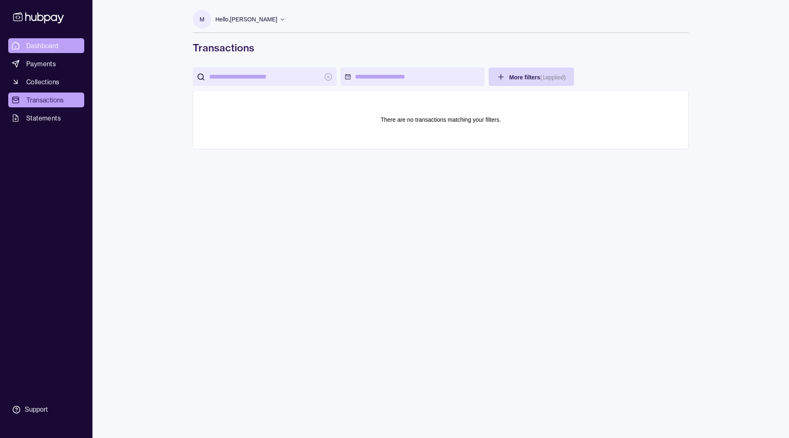
click at [63, 51] on link "Dashboard" at bounding box center [46, 45] width 76 height 15
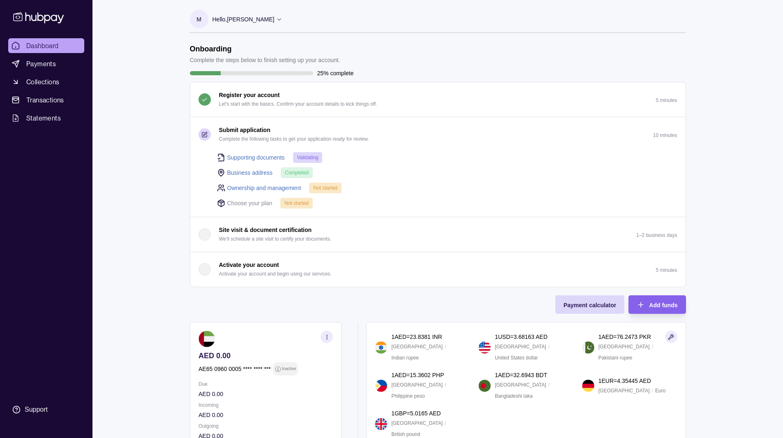
click at [214, 50] on h1 "Onboarding" at bounding box center [265, 48] width 150 height 9
click at [199, 61] on p "Complete the steps below to finish setting up your account." at bounding box center [265, 59] width 150 height 9
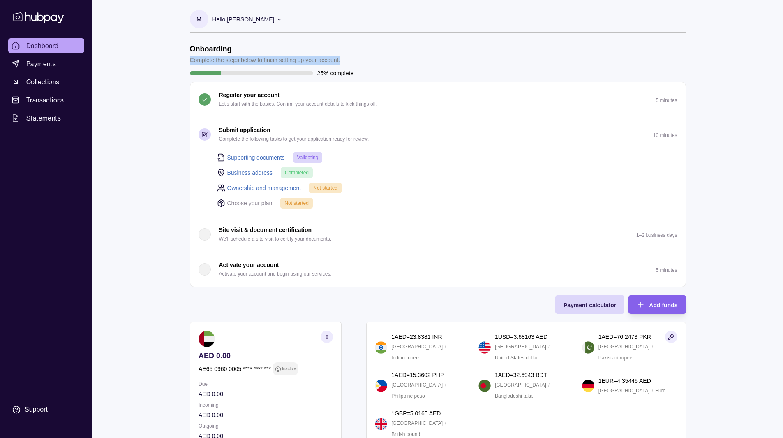
click at [199, 61] on p "Complete the steps below to finish setting up your account." at bounding box center [265, 59] width 150 height 9
click at [215, 53] on h1 "Onboarding" at bounding box center [265, 48] width 150 height 9
click at [206, 65] on section "Onboarding Complete the steps below to finish setting up your account. 25% comp…" at bounding box center [438, 165] width 496 height 242
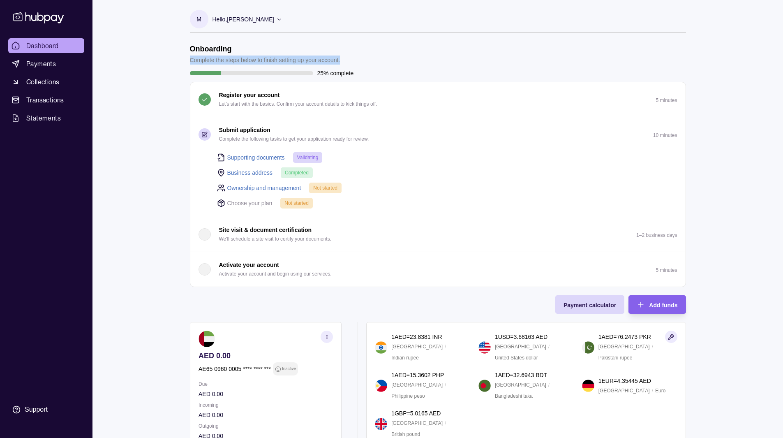
click at [206, 65] on section "Onboarding Complete the steps below to finish setting up your account. 25% comp…" at bounding box center [438, 165] width 496 height 242
click at [212, 50] on h1 "Onboarding" at bounding box center [265, 48] width 150 height 9
click at [240, 59] on p "Complete the steps below to finish setting up your account." at bounding box center [265, 59] width 150 height 9
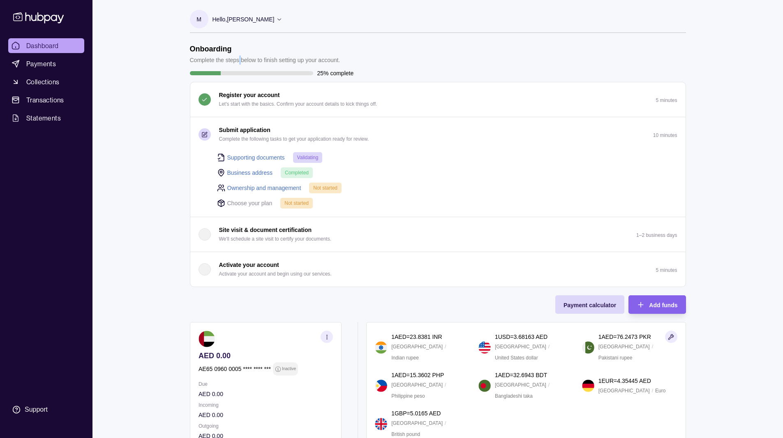
click at [240, 59] on p "Complete the steps below to finish setting up your account." at bounding box center [265, 59] width 150 height 9
click at [301, 60] on p "Complete the steps below to finish setting up your account." at bounding box center [265, 59] width 150 height 9
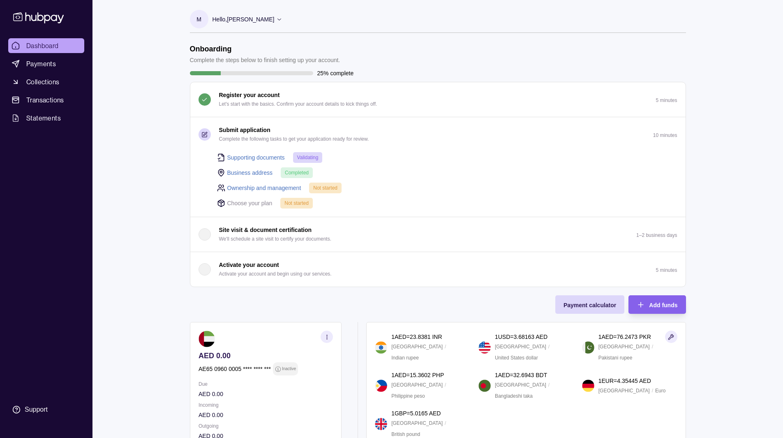
click at [210, 45] on h1 "Onboarding" at bounding box center [265, 48] width 150 height 9
click at [159, 65] on div "Dashboard Payments Collections Transactions Statements Support M Hello, [PERSON…" at bounding box center [391, 278] width 783 height 556
click at [274, 55] on div "Onboarding Complete the steps below to finish setting up your account." at bounding box center [265, 54] width 150 height 20
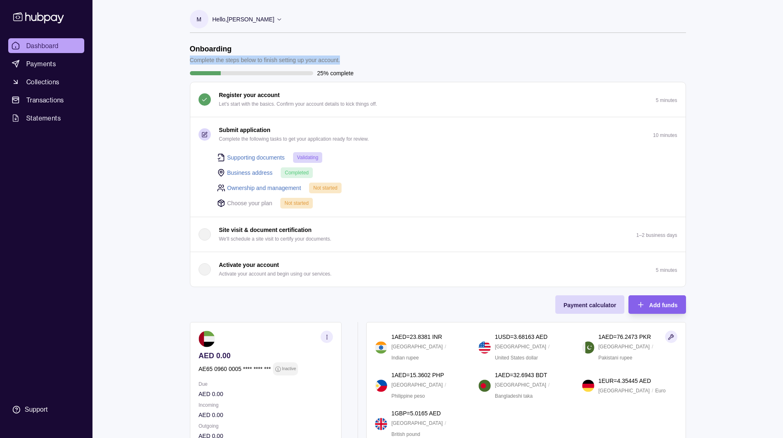
click at [274, 55] on div "Onboarding Complete the steps below to finish setting up your account." at bounding box center [265, 54] width 150 height 20
click at [227, 48] on h1 "Onboarding" at bounding box center [265, 48] width 150 height 9
click at [225, 55] on p "Complete the steps below to finish setting up your account." at bounding box center [265, 59] width 150 height 9
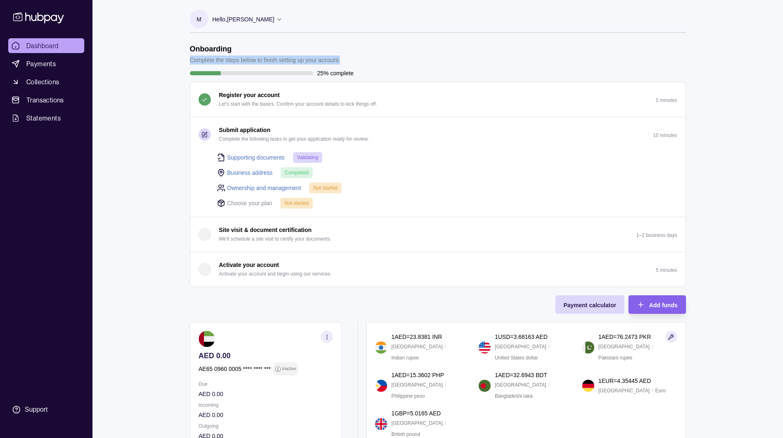
click at [225, 55] on p "Complete the steps below to finish setting up your account." at bounding box center [265, 59] width 150 height 9
click at [196, 51] on h1 "Onboarding" at bounding box center [265, 48] width 150 height 9
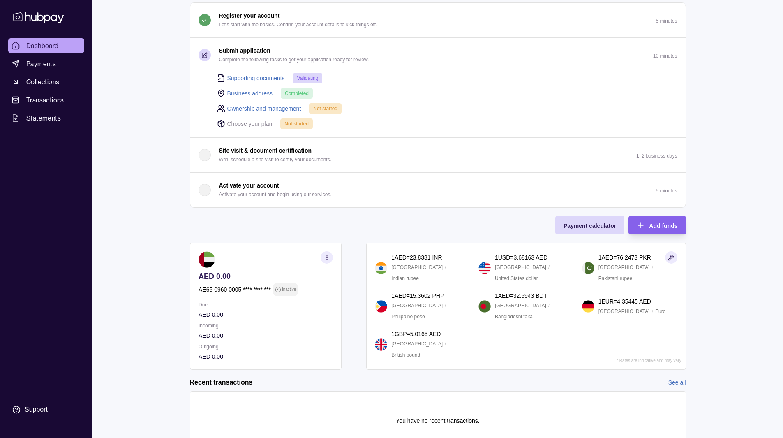
scroll to position [80, 0]
click at [327, 257] on circle "button" at bounding box center [326, 256] width 0 height 0
click at [245, 275] on link "View account details" at bounding box center [239, 277] width 52 height 9
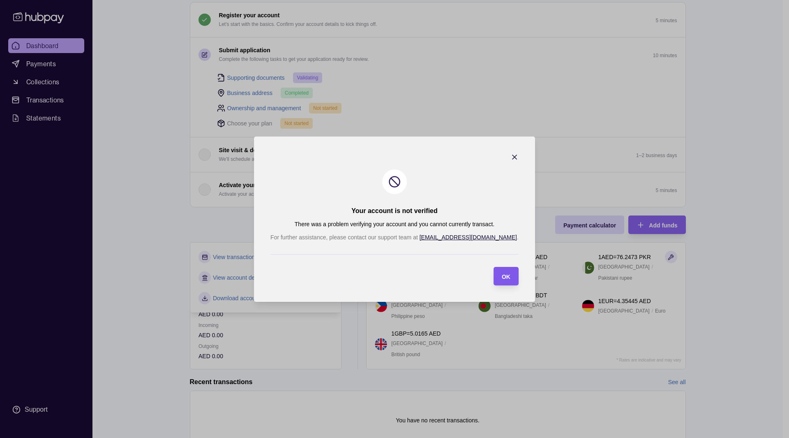
click at [489, 282] on div "OK" at bounding box center [499, 276] width 21 height 18
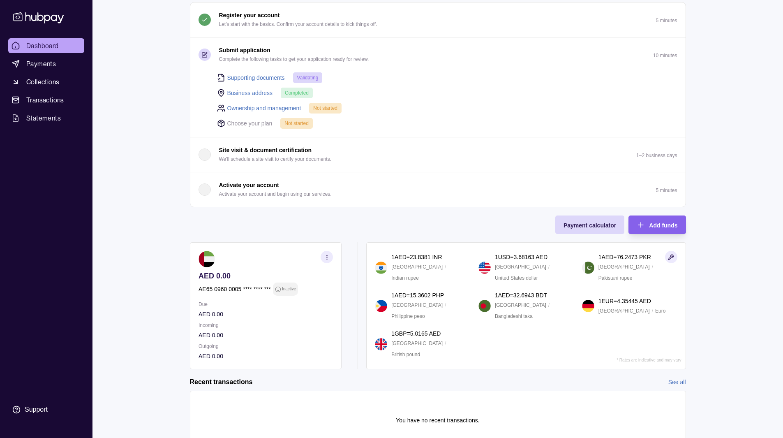
click at [480, 222] on div "Onboarding Complete the steps below to finish setting up your account. 25% comp…" at bounding box center [438, 167] width 496 height 404
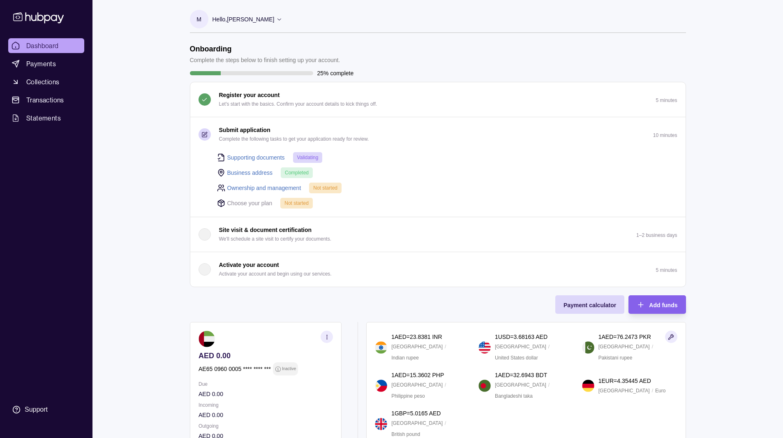
click at [164, 99] on div "Dashboard Payments Collections Transactions Statements Support M Hello, [PERSON…" at bounding box center [391, 278] width 783 height 556
click at [355, 311] on div "Onboarding Complete the steps below to finish setting up your account. 25% comp…" at bounding box center [438, 246] width 496 height 404
